Goal: Information Seeking & Learning: Learn about a topic

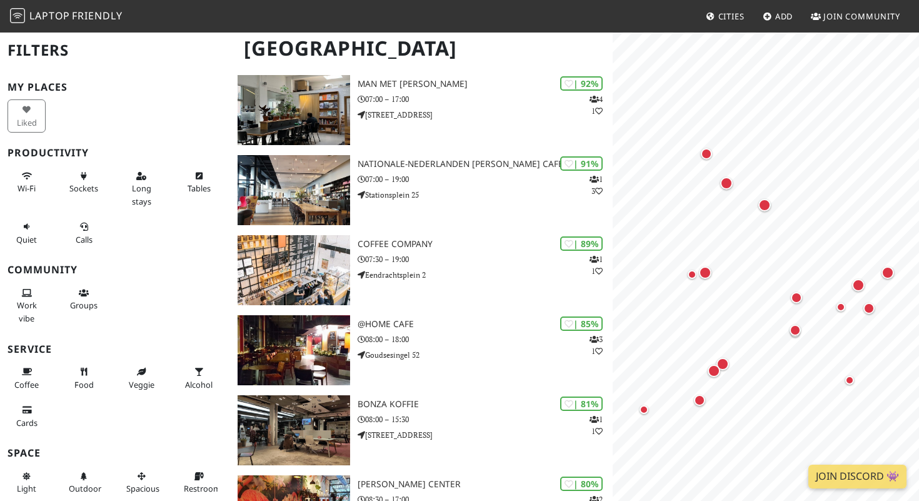
scroll to position [192, 0]
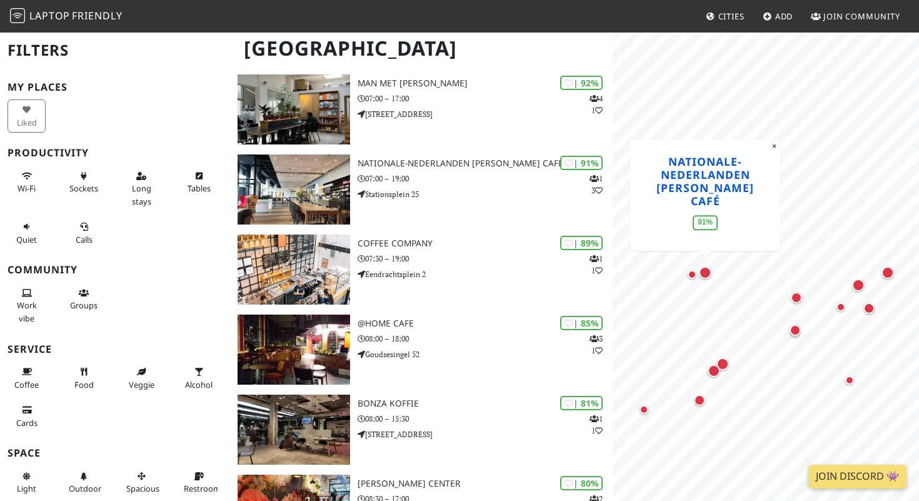
click at [715, 192] on link "Nationale-Nederlanden Douwe Egberts Café" at bounding box center [705, 181] width 98 height 54
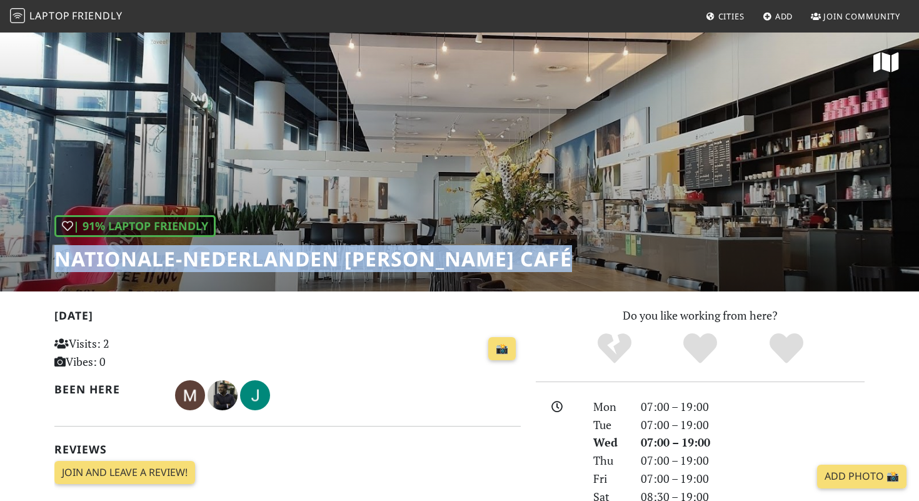
drag, startPoint x: 606, startPoint y: 276, endPoint x: 16, endPoint y: 278, distance: 590.8
click at [16, 278] on div "| 91% Laptop Friendly Nationale-Nederlanden Douwe Egberts Café" at bounding box center [459, 161] width 919 height 260
copy h1 "Nationale-Nederlanden Douwe Egberts Café"
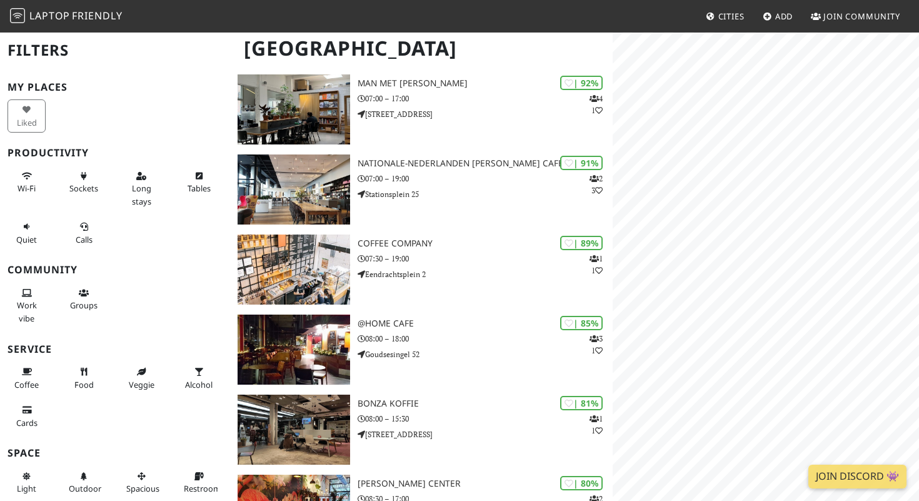
scroll to position [192, 0]
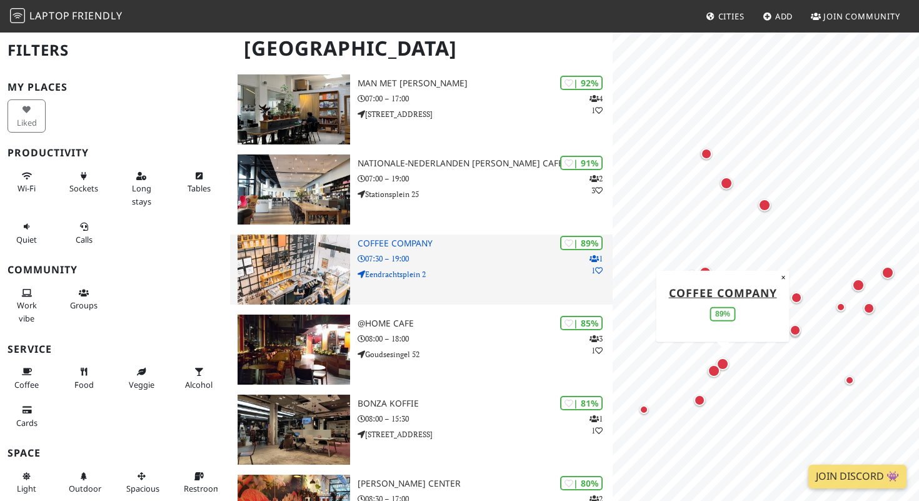
click at [405, 249] on h3 "Coffee Company" at bounding box center [485, 243] width 255 height 11
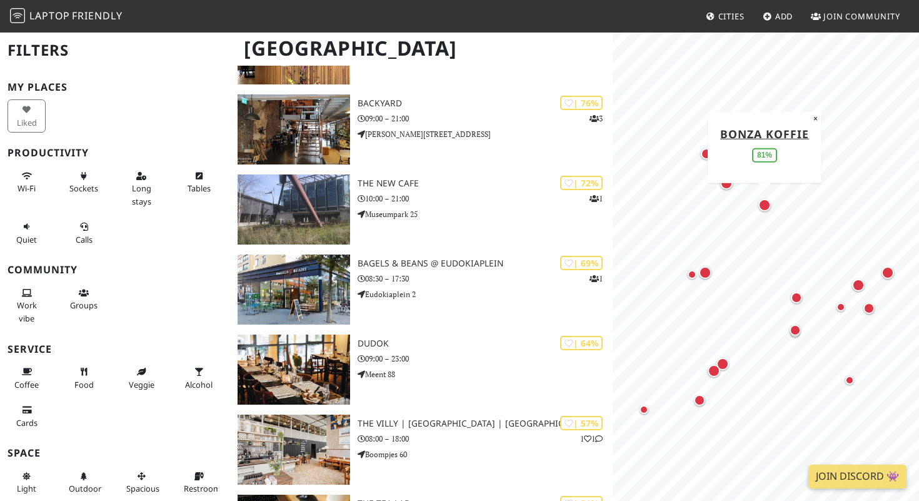
scroll to position [735, 0]
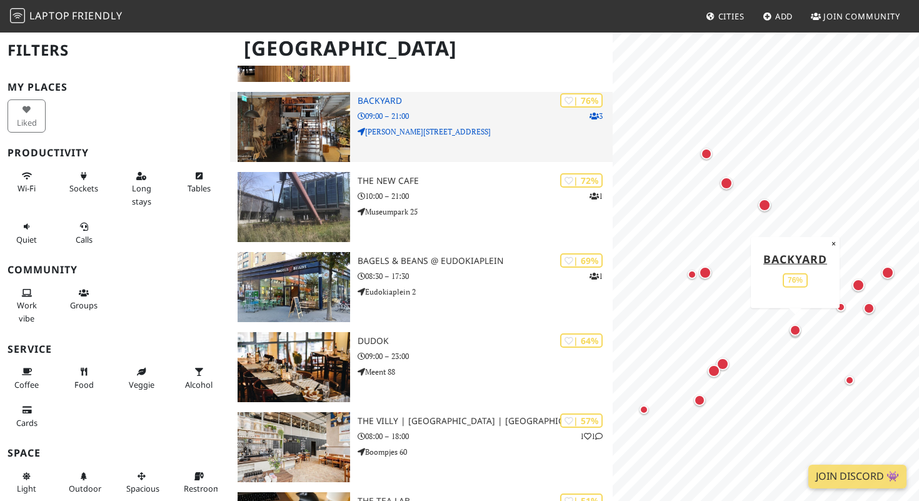
click at [378, 106] on h3 "BACKYARD" at bounding box center [485, 101] width 255 height 11
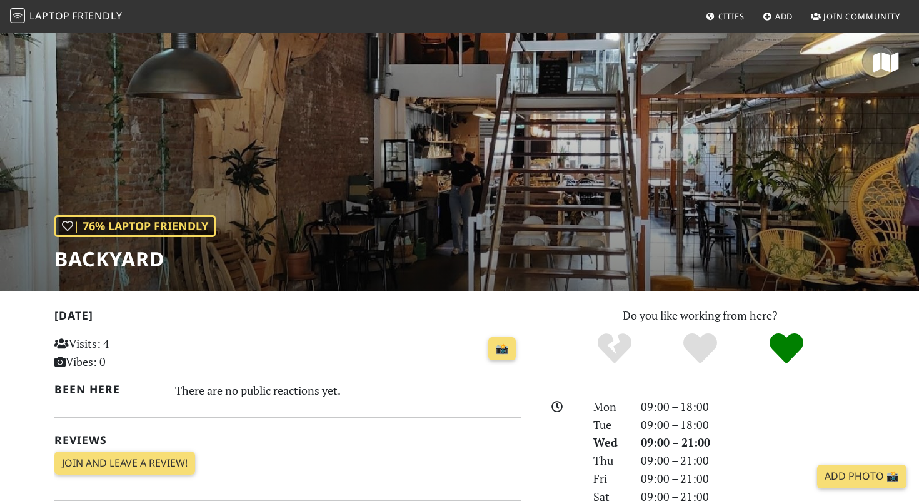
drag, startPoint x: 179, startPoint y: 269, endPoint x: 63, endPoint y: 299, distance: 120.7
click at [63, 291] on div "| 76% Laptop Friendly BACKYARD" at bounding box center [459, 161] width 919 height 260
click at [306, 366] on div "📸" at bounding box center [368, 349] width 306 height 34
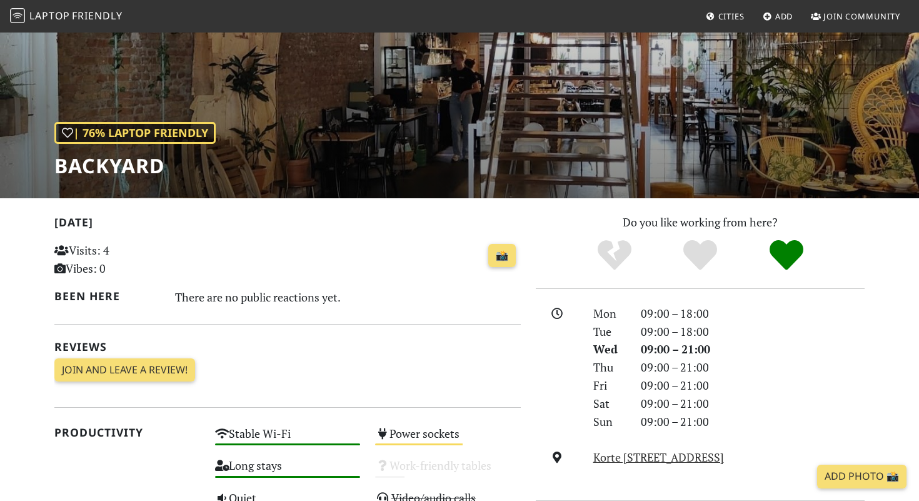
scroll to position [91, 0]
